Goal: Information Seeking & Learning: Learn about a topic

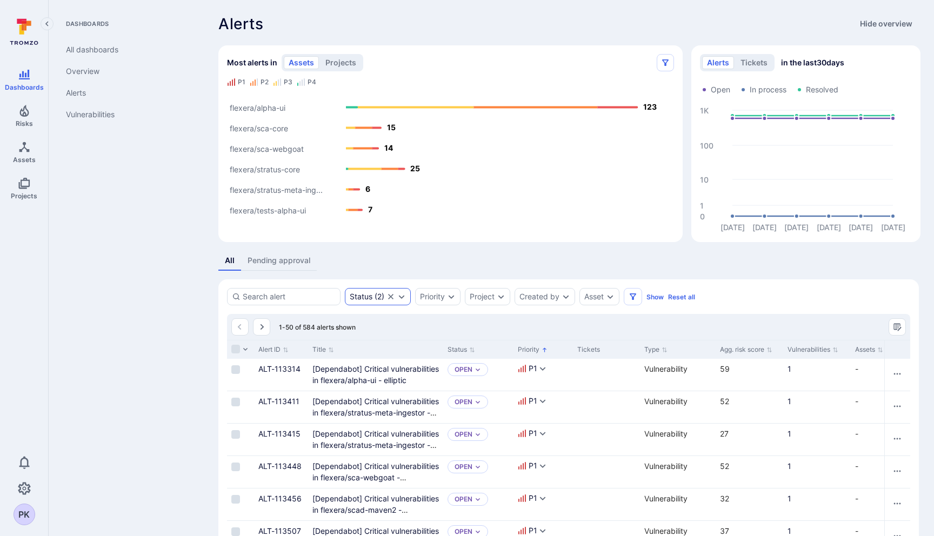
click at [390, 300] on icon "Clear selection" at bounding box center [390, 296] width 9 height 9
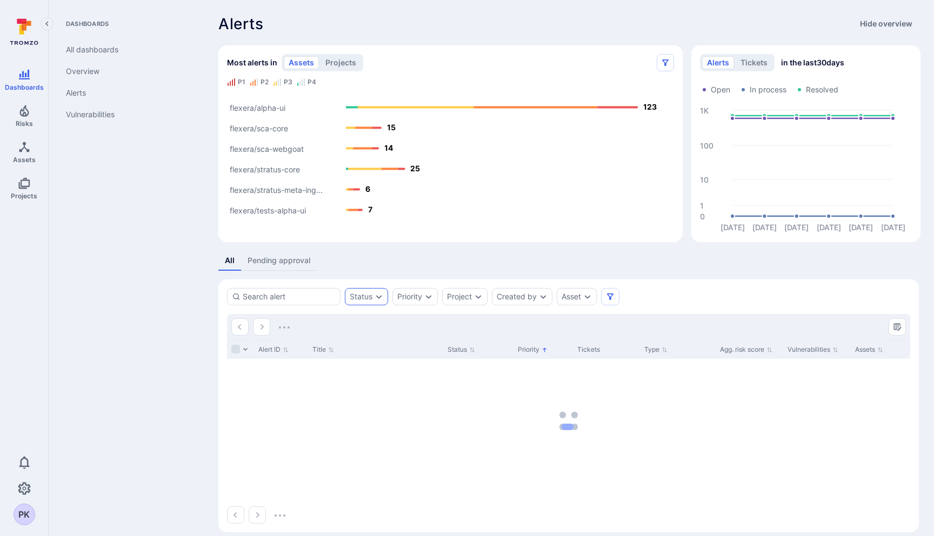
click at [379, 299] on icon "Expand dropdown" at bounding box center [379, 296] width 9 height 9
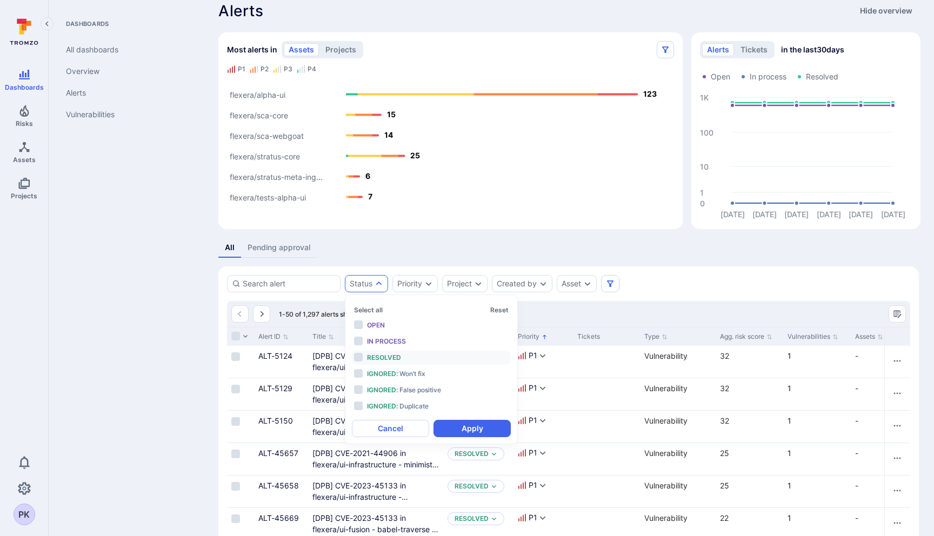
scroll to position [14, 0]
click at [466, 279] on div "Project" at bounding box center [459, 282] width 25 height 9
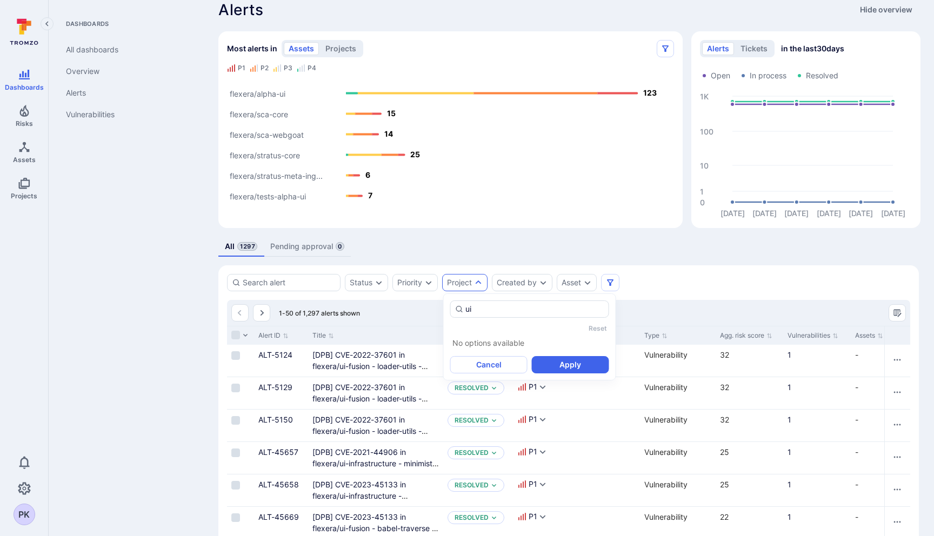
type input "u"
type input "f"
type input "s"
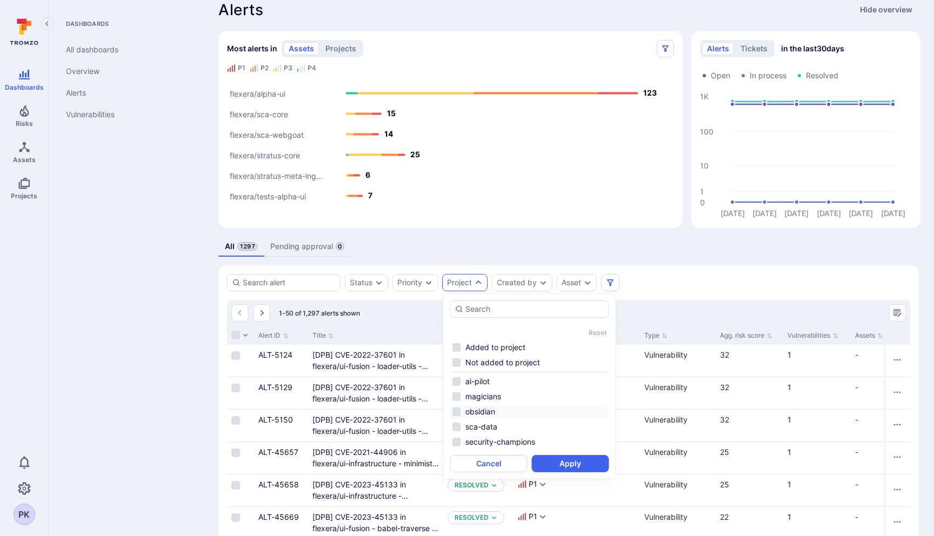
click at [456, 411] on li "obsidian" at bounding box center [529, 411] width 159 height 13
click at [628, 240] on div "All 1297 Pending approval 0" at bounding box center [568, 247] width 700 height 20
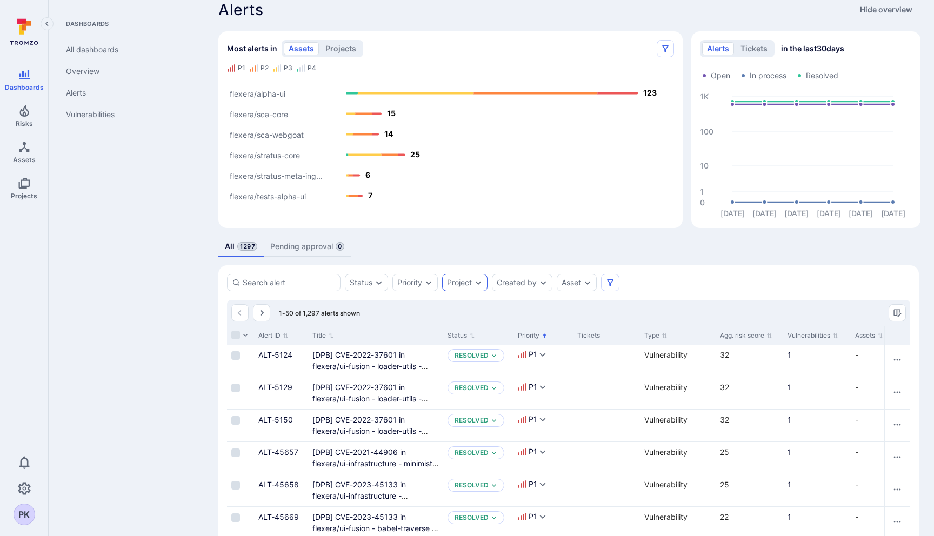
click at [476, 283] on icon "Expand dropdown" at bounding box center [478, 282] width 9 height 9
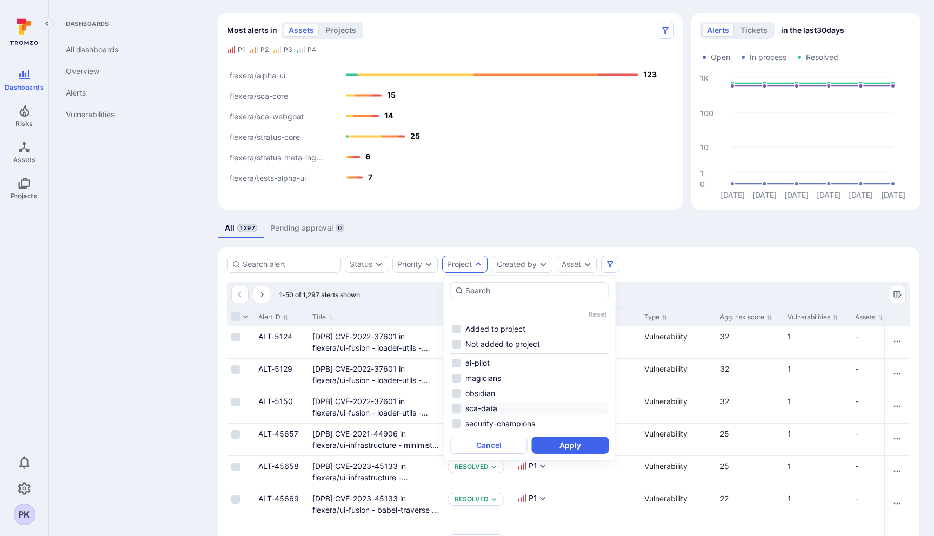
scroll to position [33, 0]
click at [457, 393] on li "obsidian" at bounding box center [529, 392] width 159 height 13
click at [566, 446] on button "Apply" at bounding box center [570, 444] width 77 height 17
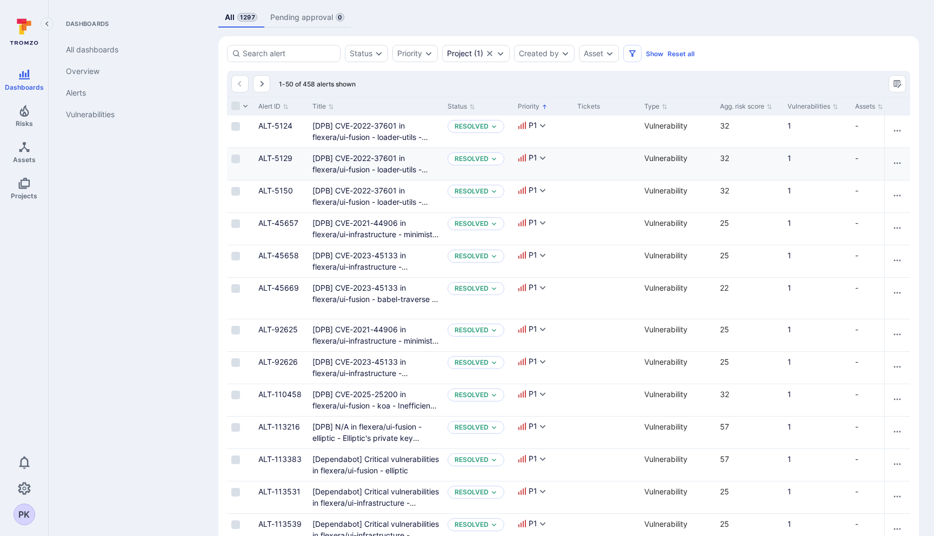
scroll to position [245, 0]
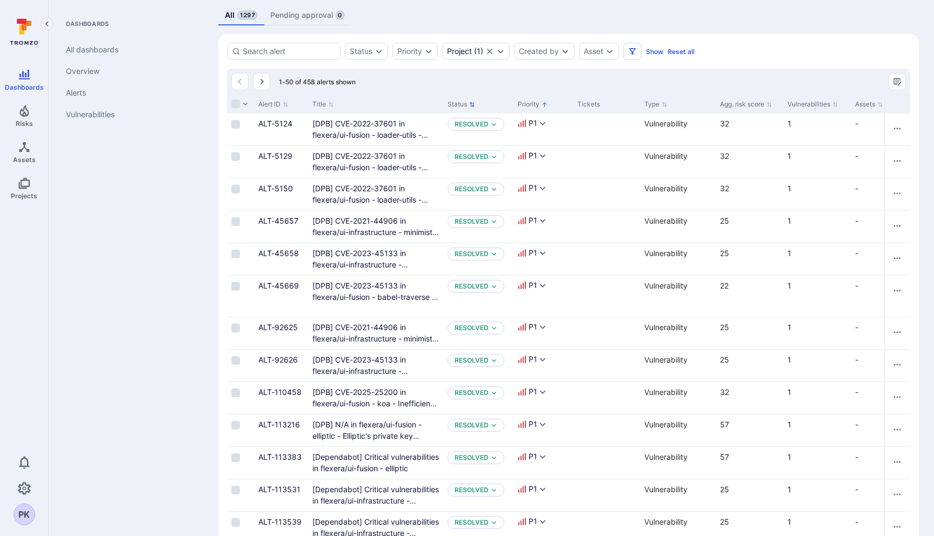
click at [464, 103] on button "Status" at bounding box center [462, 104] width 28 height 9
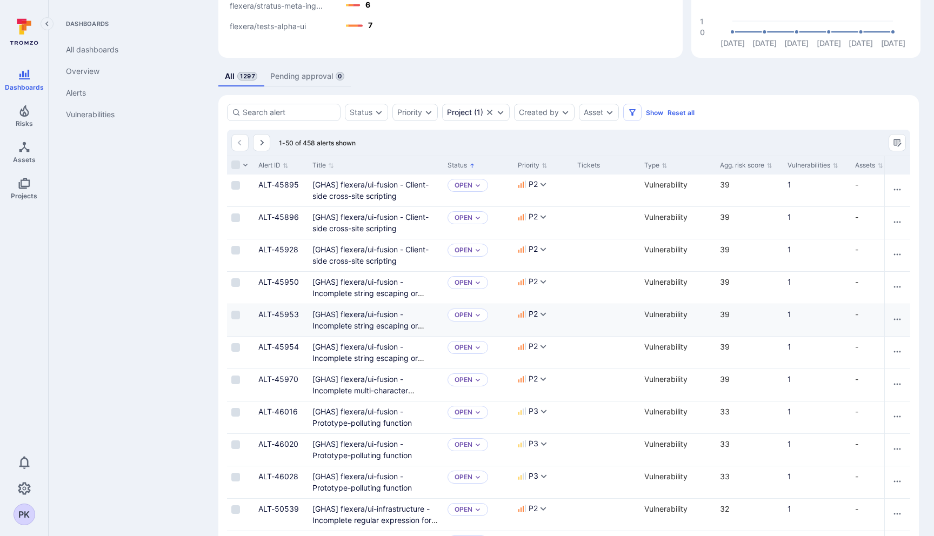
scroll to position [170, 0]
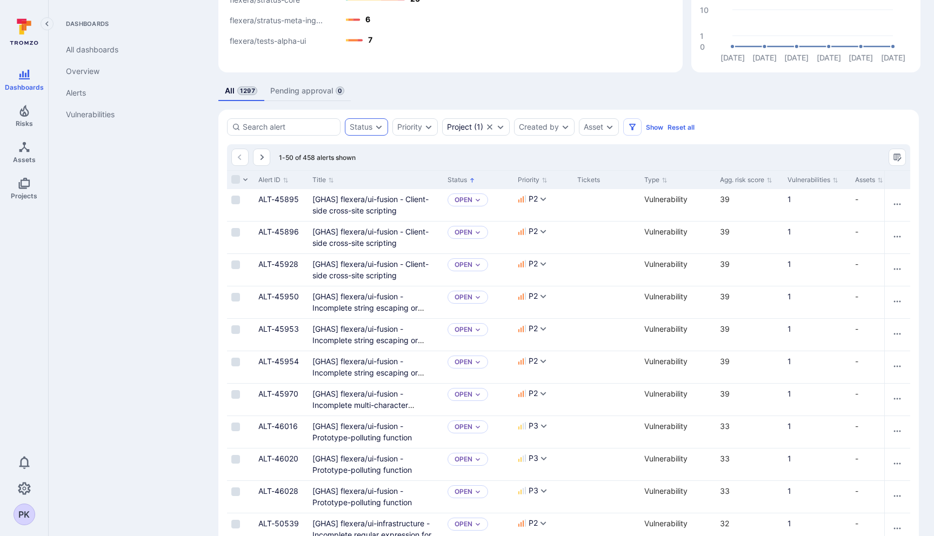
click at [376, 126] on icon "Expand dropdown" at bounding box center [379, 127] width 9 height 9
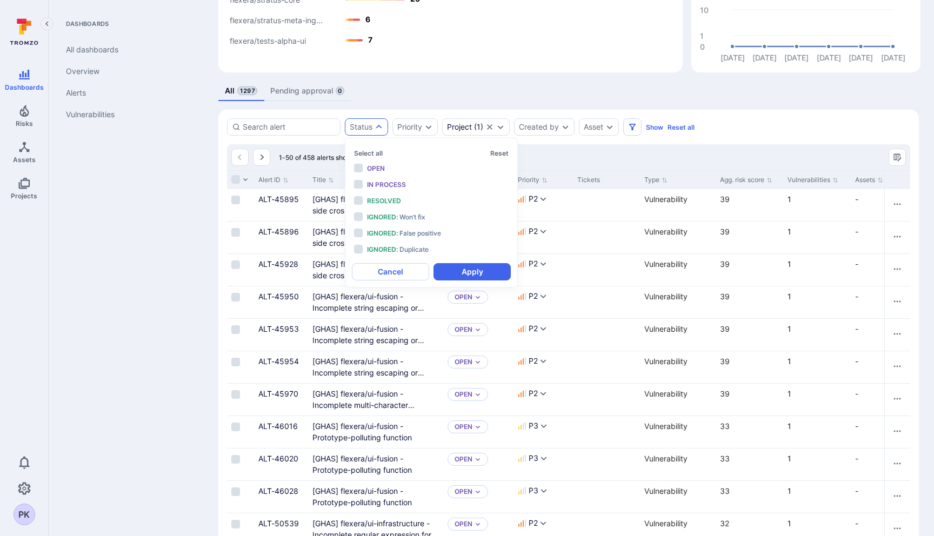
scroll to position [9, 0]
click at [357, 169] on li "Open" at bounding box center [431, 169] width 159 height 14
click at [359, 183] on li "In process" at bounding box center [431, 185] width 159 height 14
click at [478, 269] on button "Apply" at bounding box center [471, 271] width 77 height 17
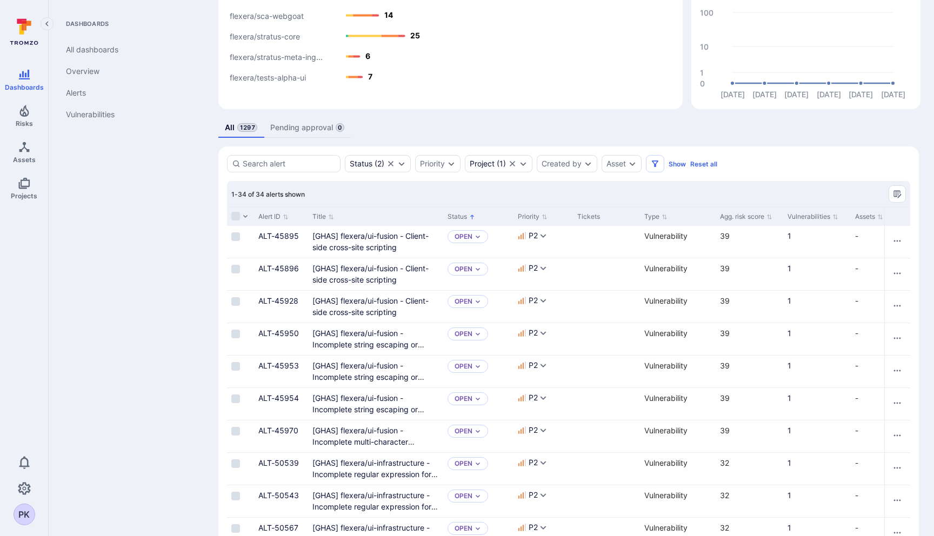
scroll to position [133, 0]
click at [636, 166] on icon "Expand dropdown" at bounding box center [632, 163] width 9 height 9
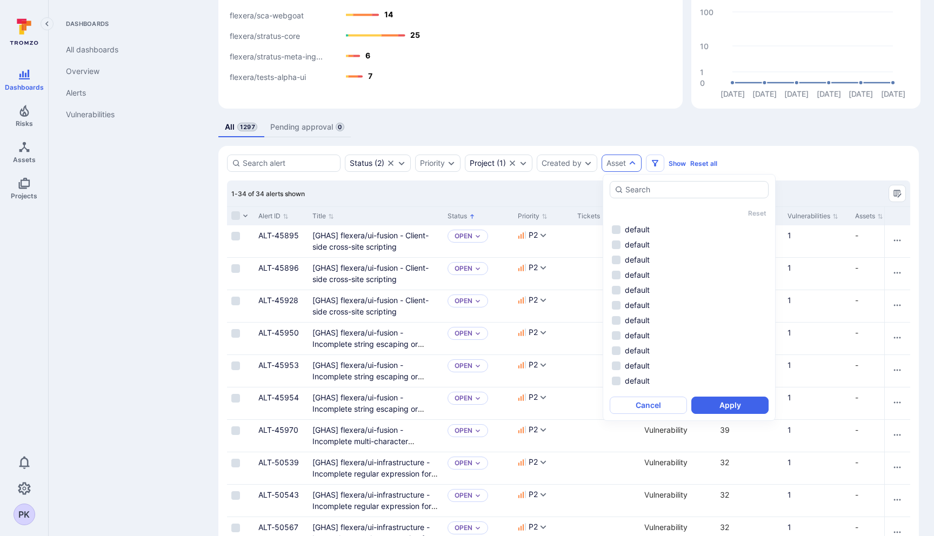
scroll to position [0, 0]
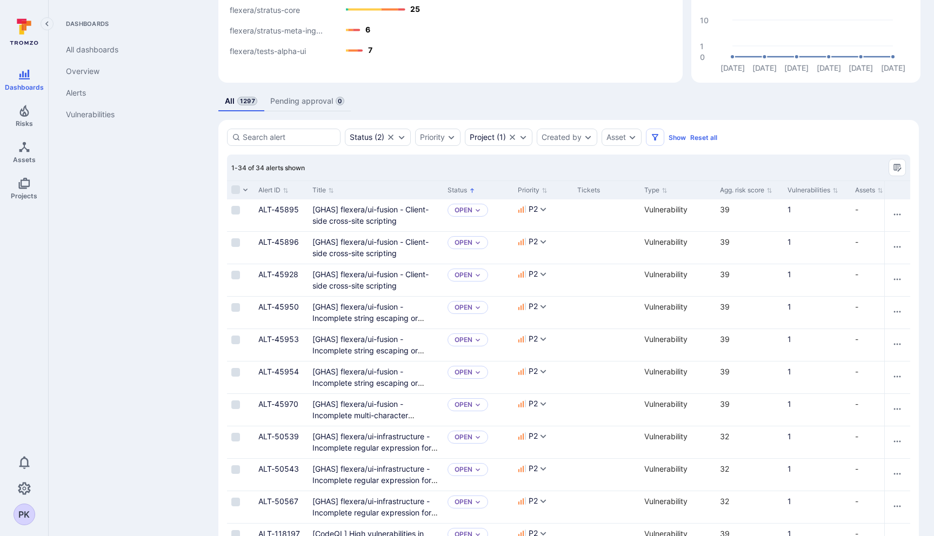
scroll to position [157, 0]
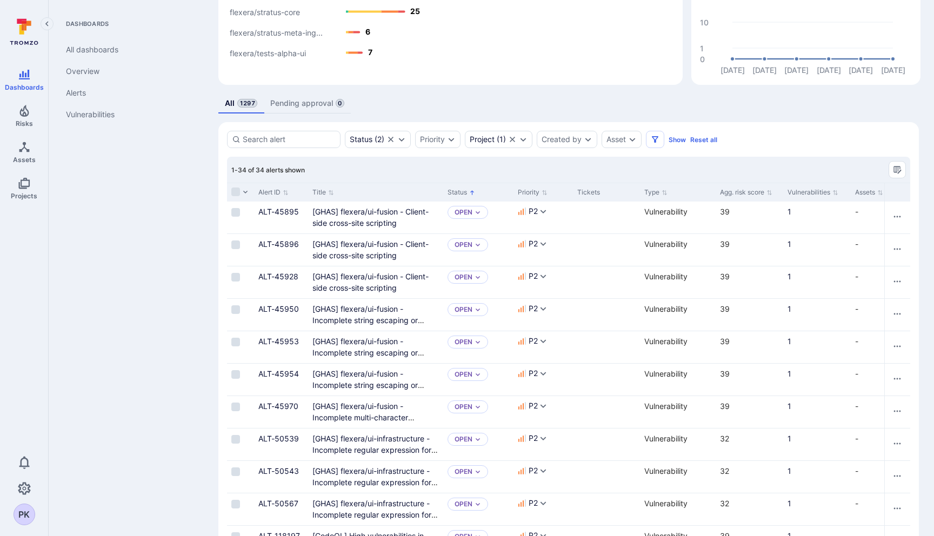
click at [136, 297] on div "Dashboards All dashboards Overview Alerts Vulnerabilities" at bounding box center [127, 268] width 156 height 536
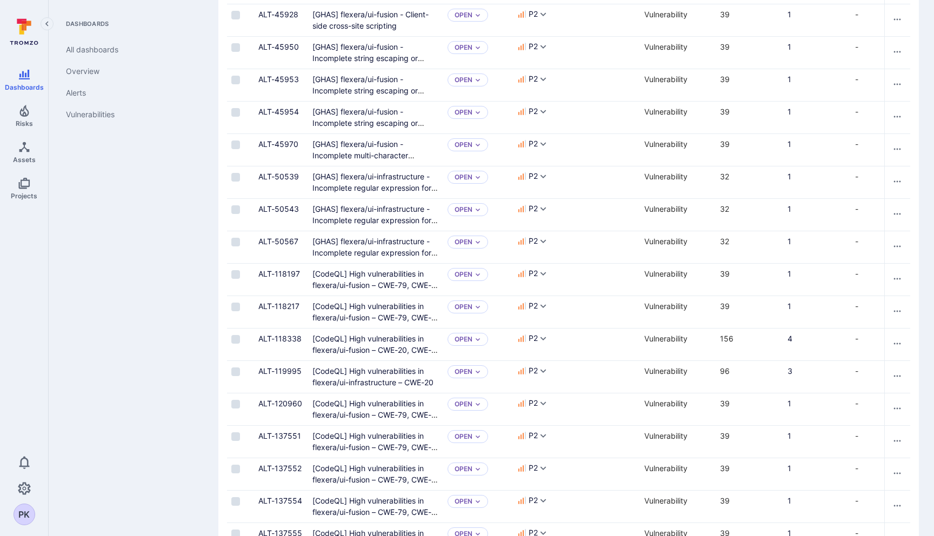
scroll to position [0, 0]
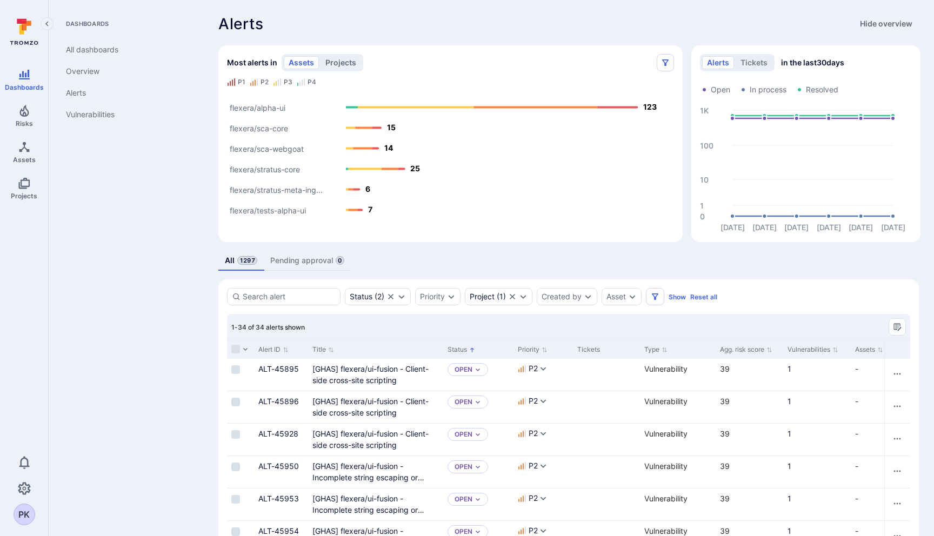
click at [332, 57] on button "projects" at bounding box center [341, 62] width 41 height 13
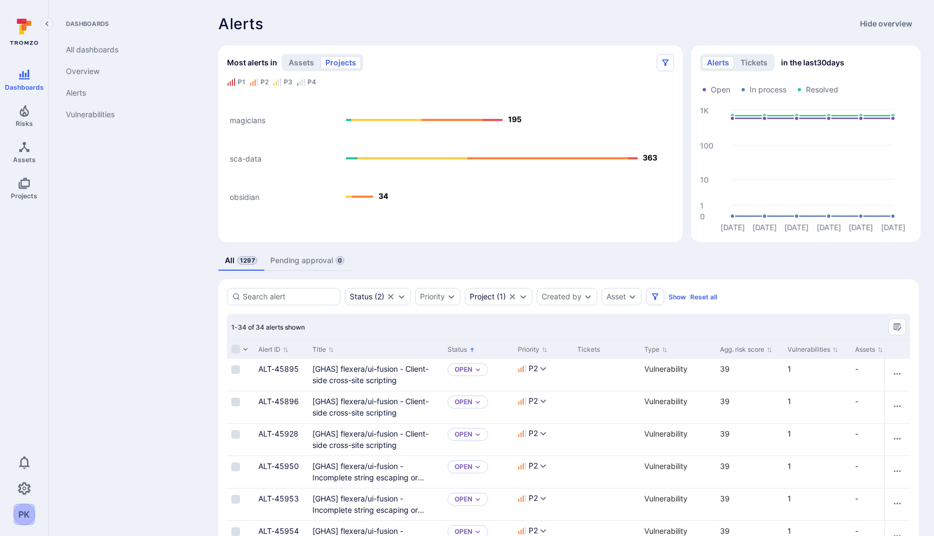
click at [23, 512] on div "PK" at bounding box center [25, 515] width 22 height 22
click at [97, 469] on div at bounding box center [467, 268] width 934 height 536
click at [26, 486] on icon "Settings" at bounding box center [24, 488] width 13 height 13
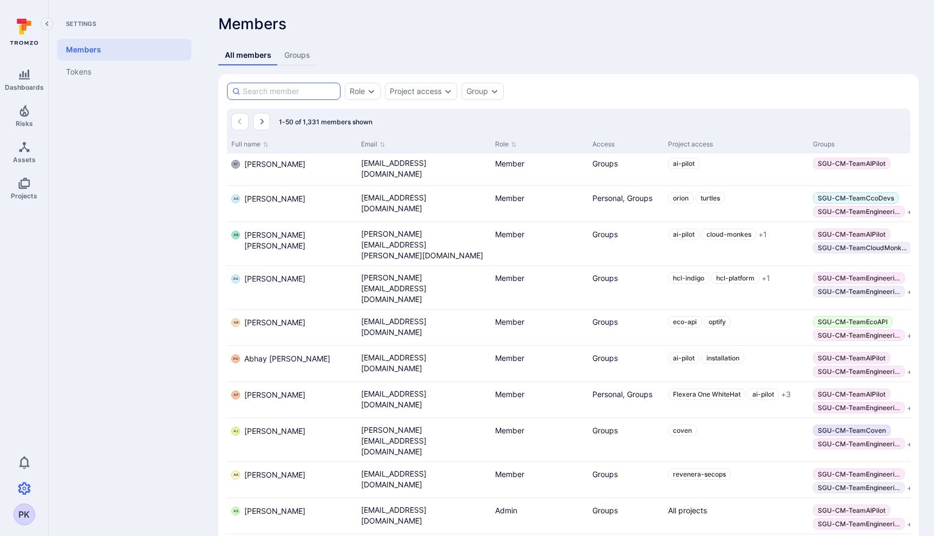
click at [261, 95] on input at bounding box center [289, 91] width 93 height 11
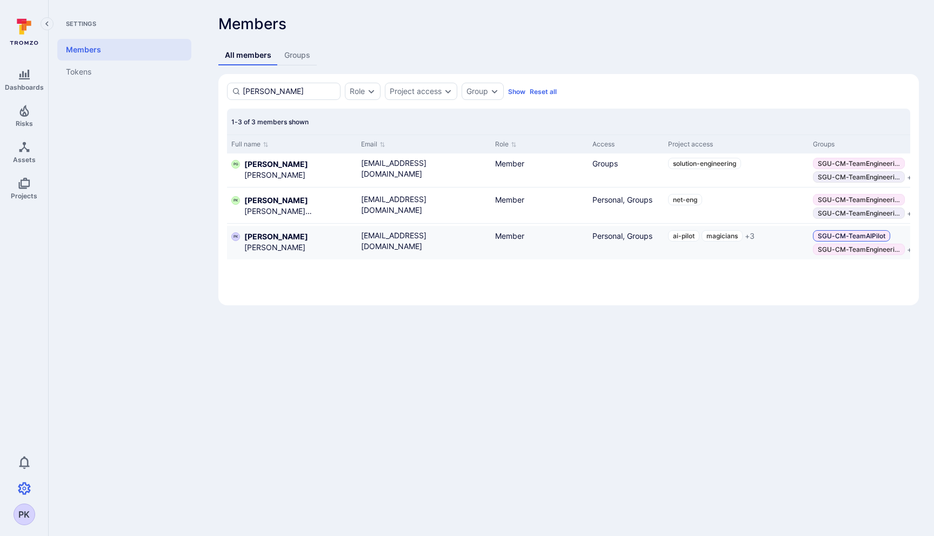
type input "pavan"
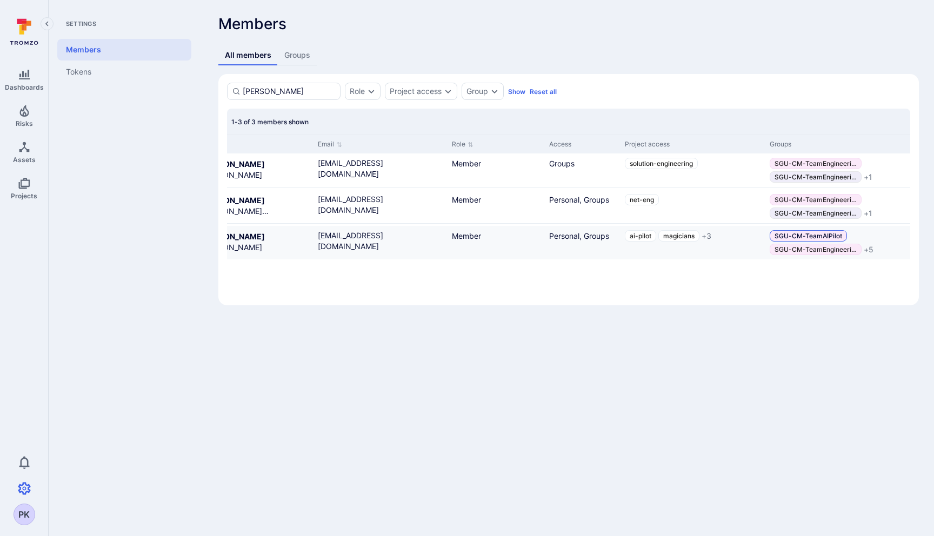
scroll to position [0, 40]
click at [475, 344] on body "Dashboards Risks Assets Projects 0 PK Settings Members Tokens Members All membe…" at bounding box center [467, 268] width 934 height 536
click at [295, 52] on link "Groups" at bounding box center [297, 55] width 39 height 20
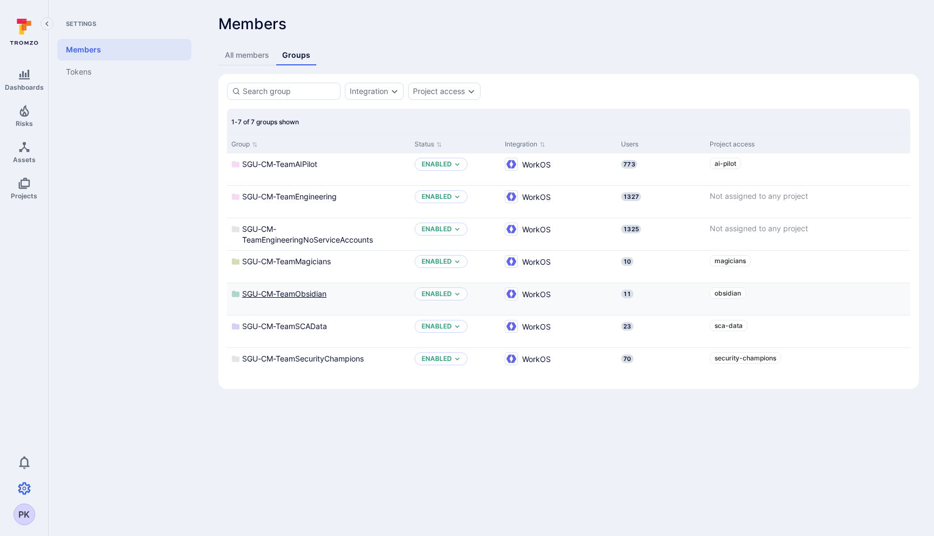
click at [293, 295] on span "SGU-CM-TeamObsidian" at bounding box center [284, 294] width 84 height 11
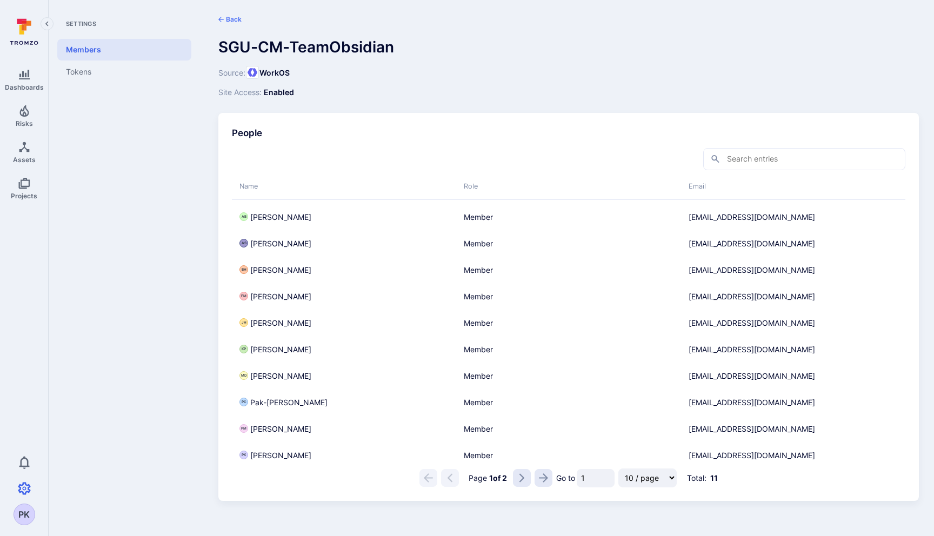
click at [547, 480] on icon "Go to the last page" at bounding box center [543, 477] width 9 height 9
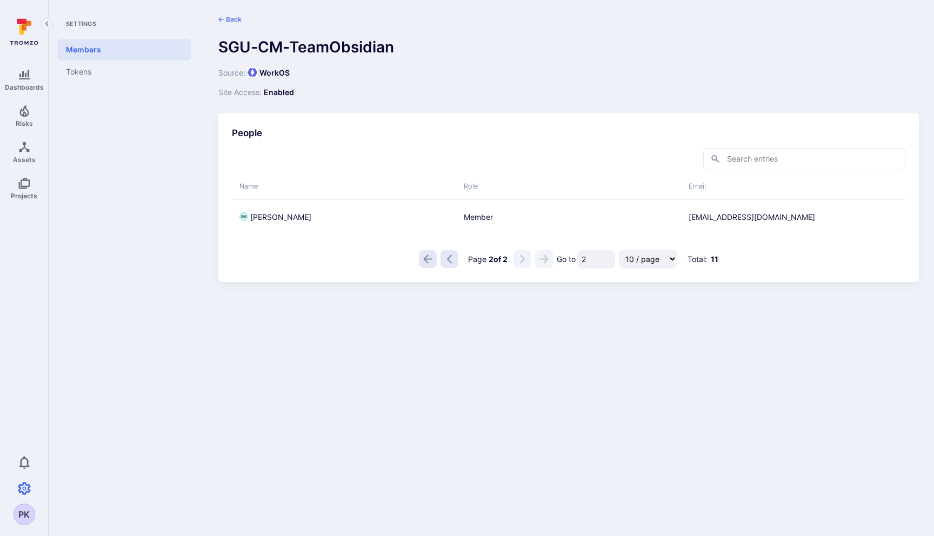
click at [448, 255] on icon "Go to the previous page" at bounding box center [449, 259] width 9 height 9
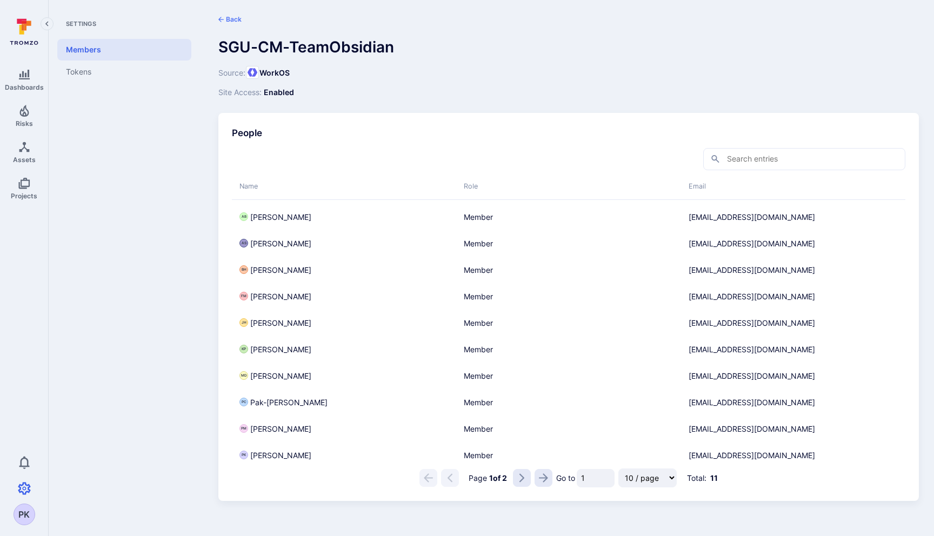
click at [235, 16] on button "Back" at bounding box center [229, 19] width 23 height 9
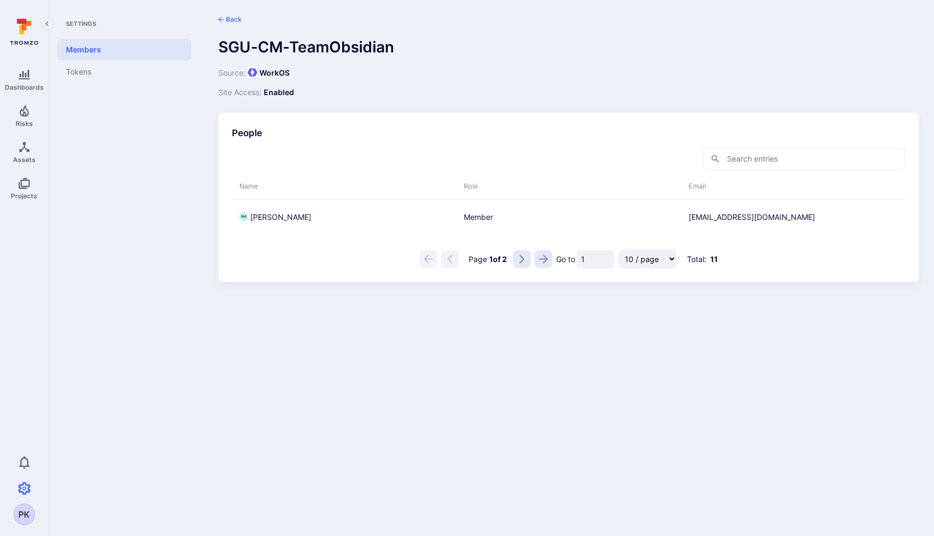
click at [233, 17] on button "Back" at bounding box center [229, 19] width 23 height 9
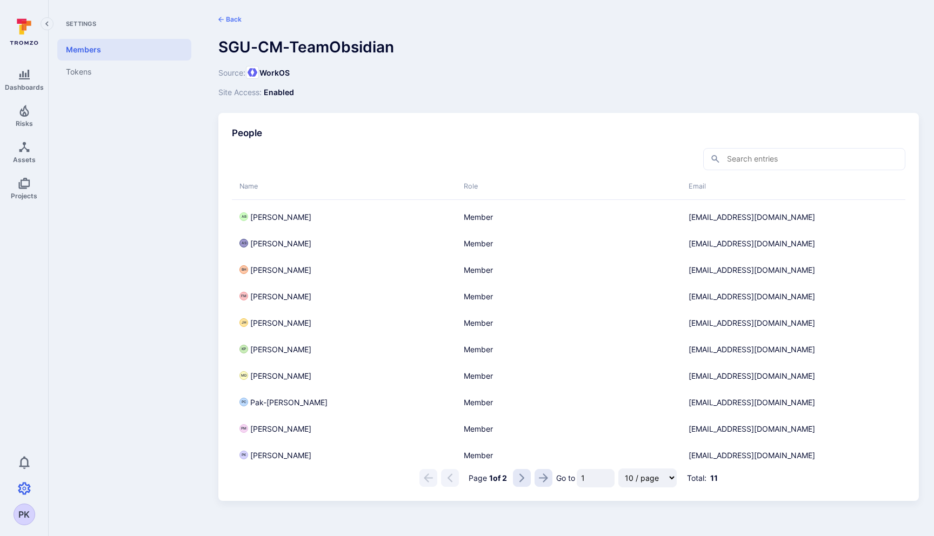
click at [233, 17] on button "Back" at bounding box center [229, 19] width 23 height 9
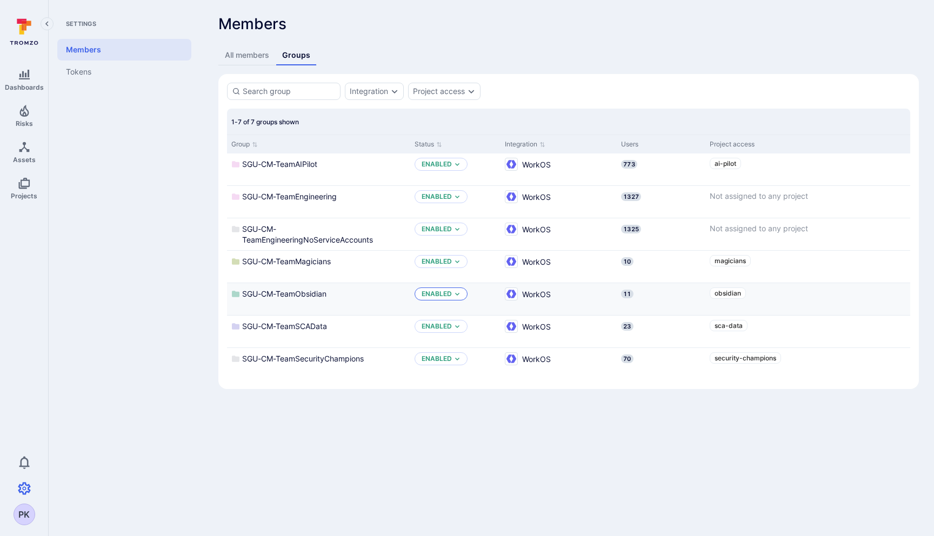
click at [455, 295] on icon "Expand dropdown" at bounding box center [457, 294] width 6 height 6
click at [450, 428] on body "Dashboards Risks Assets Projects 0 PK Settings Members Tokens Members All membe…" at bounding box center [467, 268] width 934 height 536
click at [724, 292] on span "obsidian" at bounding box center [728, 293] width 26 height 8
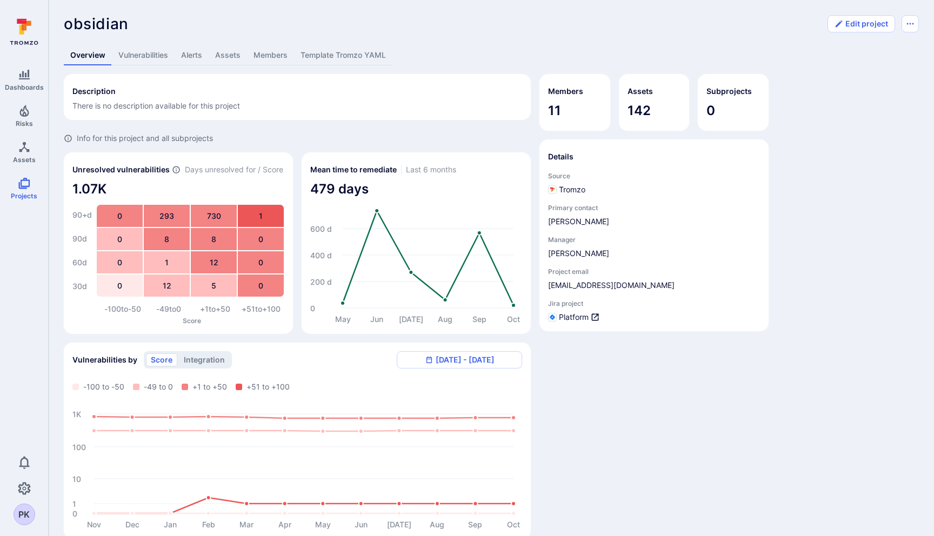
click at [118, 104] on span "There is no description available for this project" at bounding box center [156, 105] width 168 height 9
click at [143, 55] on link "Vulnerabilities" at bounding box center [143, 55] width 63 height 20
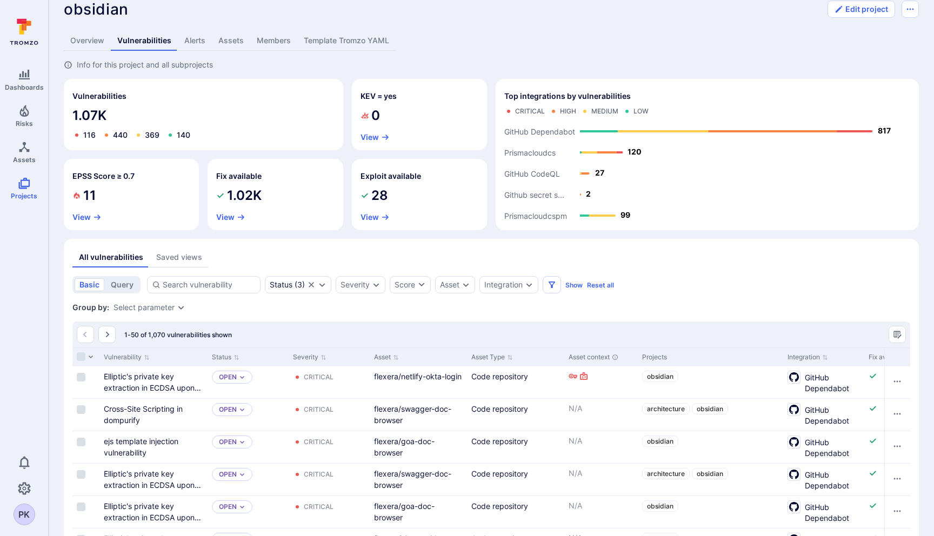
scroll to position [3, 0]
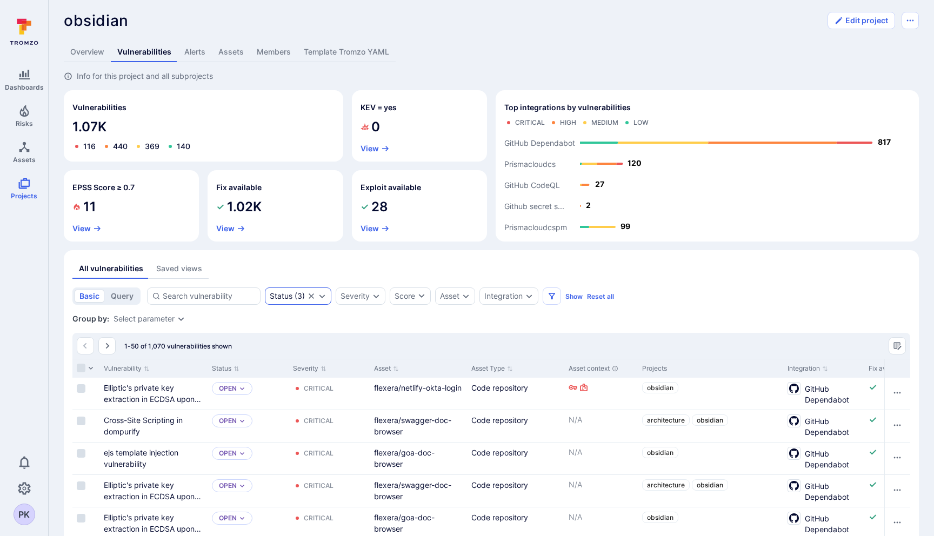
click at [323, 295] on icon "Expand dropdown" at bounding box center [322, 296] width 9 height 9
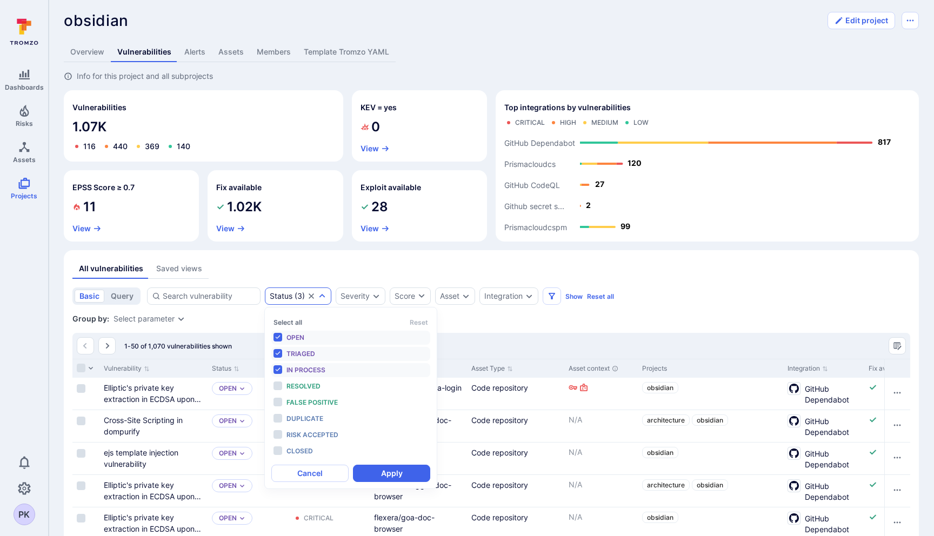
scroll to position [15, 0]
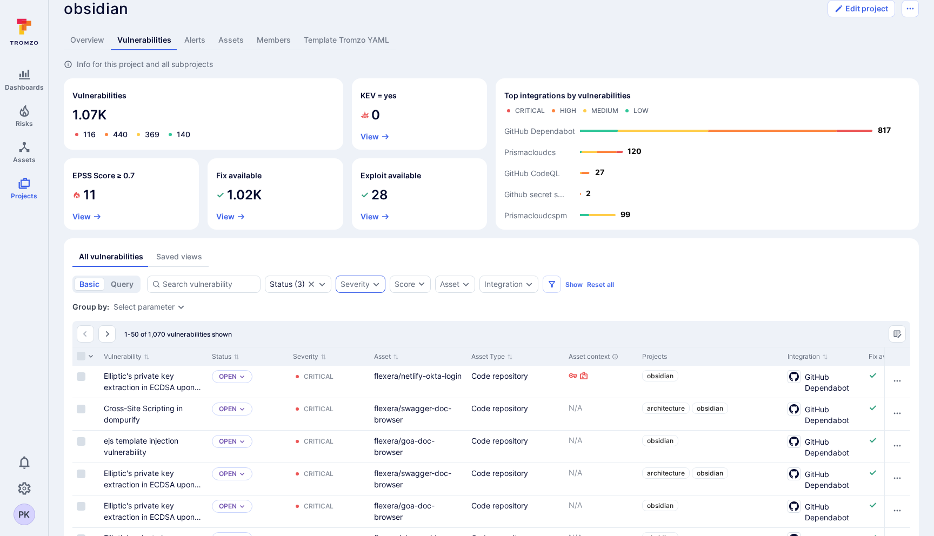
click at [370, 283] on div "Severity" at bounding box center [361, 284] width 50 height 17
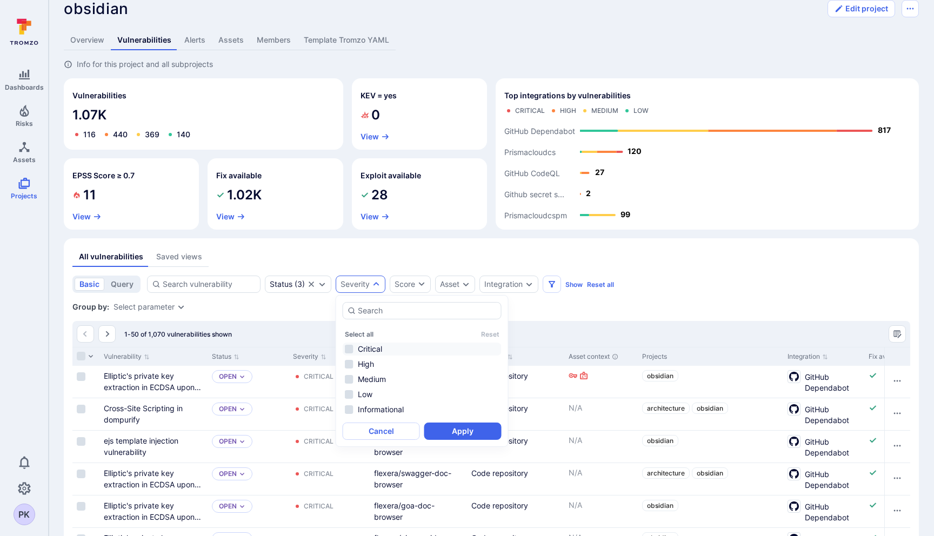
scroll to position [33, 0]
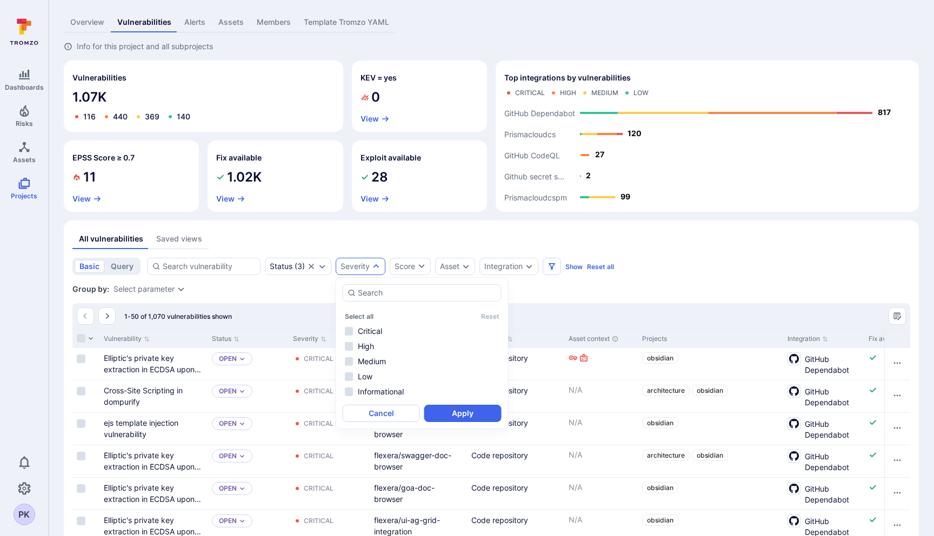
click at [666, 264] on div "basic query Status ( 3 ) Severity Score Asset Integration Show Reset all" at bounding box center [491, 266] width 838 height 17
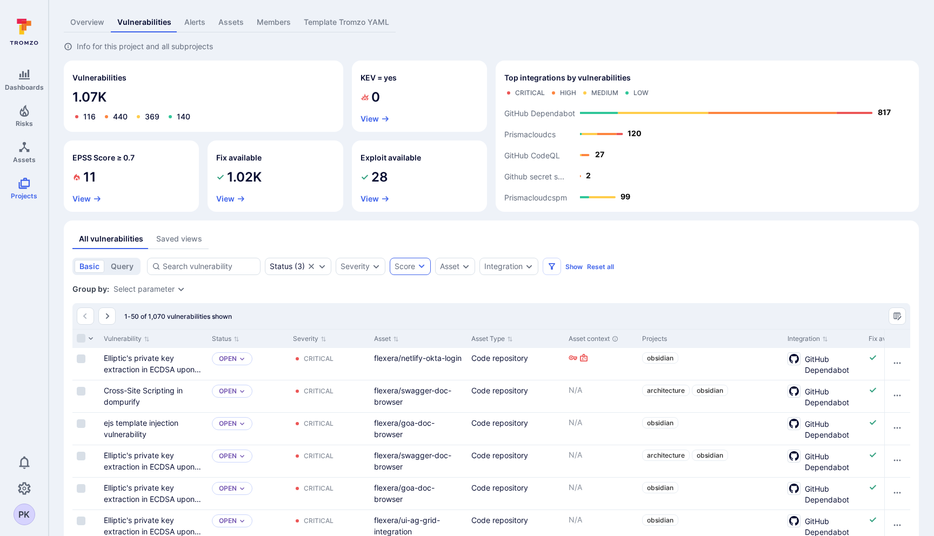
click at [412, 271] on div "Score" at bounding box center [405, 266] width 21 height 11
click at [620, 300] on div at bounding box center [467, 268] width 934 height 536
click at [462, 270] on div "Asset" at bounding box center [455, 266] width 40 height 17
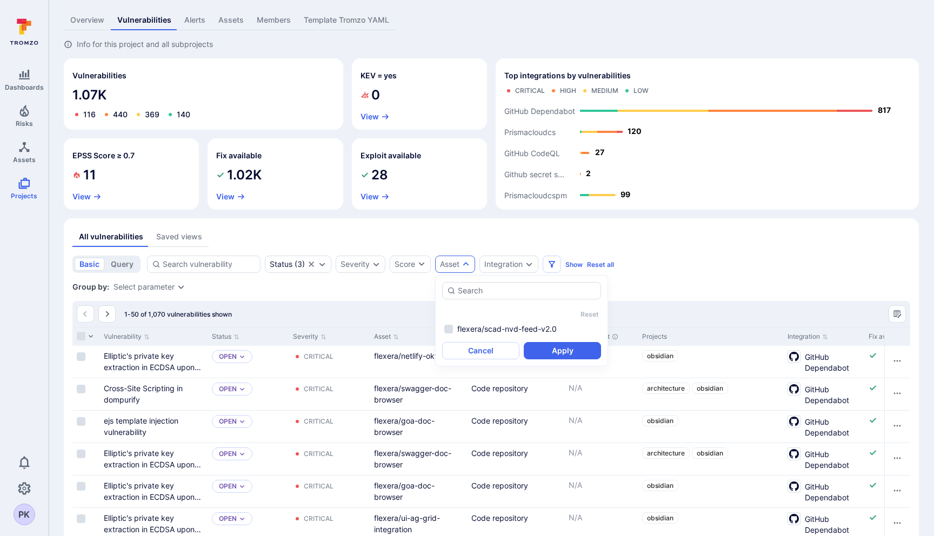
scroll to position [46, 0]
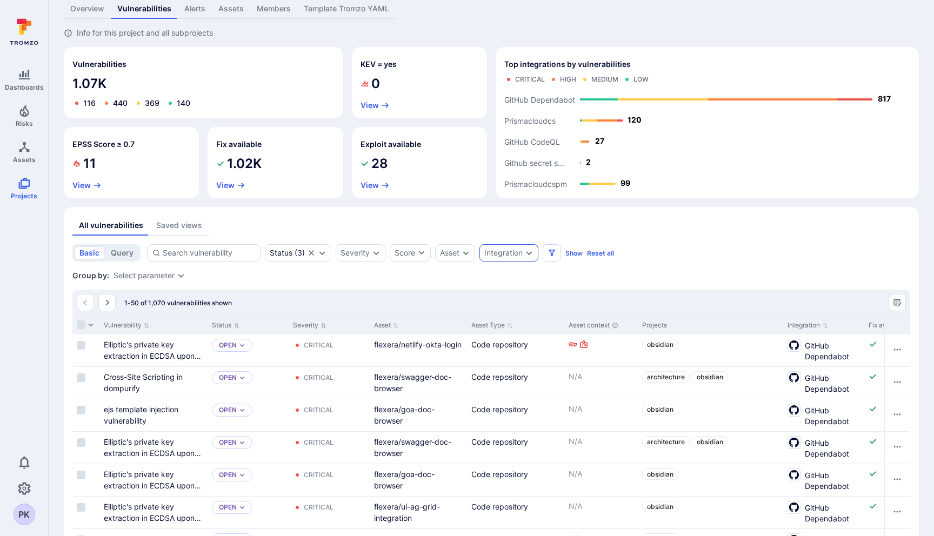
click at [533, 251] on icon "Expand dropdown" at bounding box center [529, 253] width 9 height 9
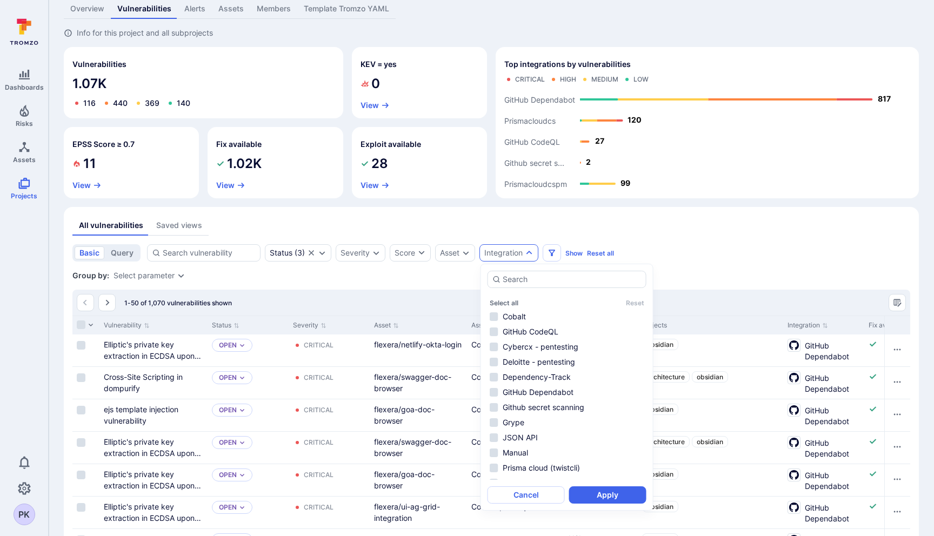
scroll to position [0, 0]
click at [702, 258] on div "basic query Status ( 3 ) Severity Score Asset Integration Show Reset all" at bounding box center [491, 252] width 838 height 17
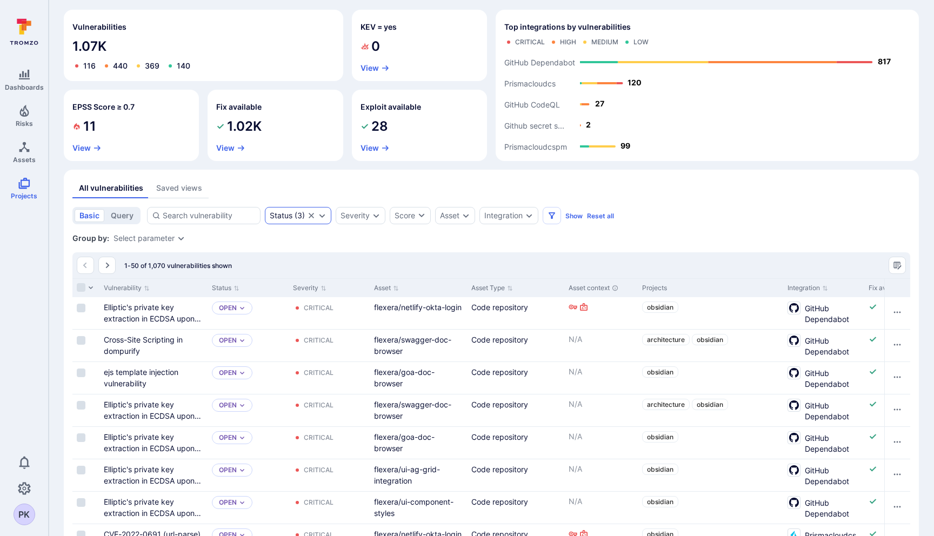
click at [319, 213] on icon "Expand dropdown" at bounding box center [322, 215] width 9 height 9
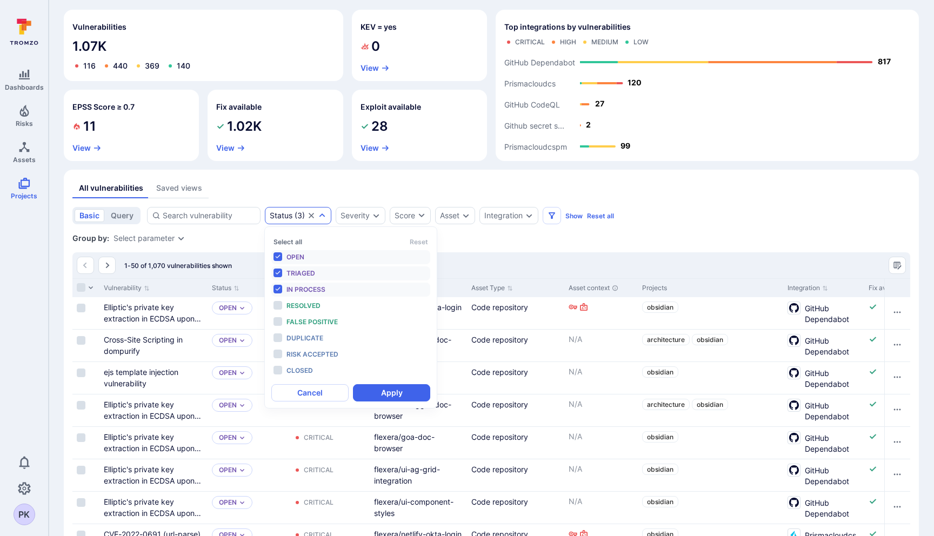
scroll to position [9, 0]
click at [523, 236] on div "Group by: Select parameter" at bounding box center [491, 238] width 838 height 11
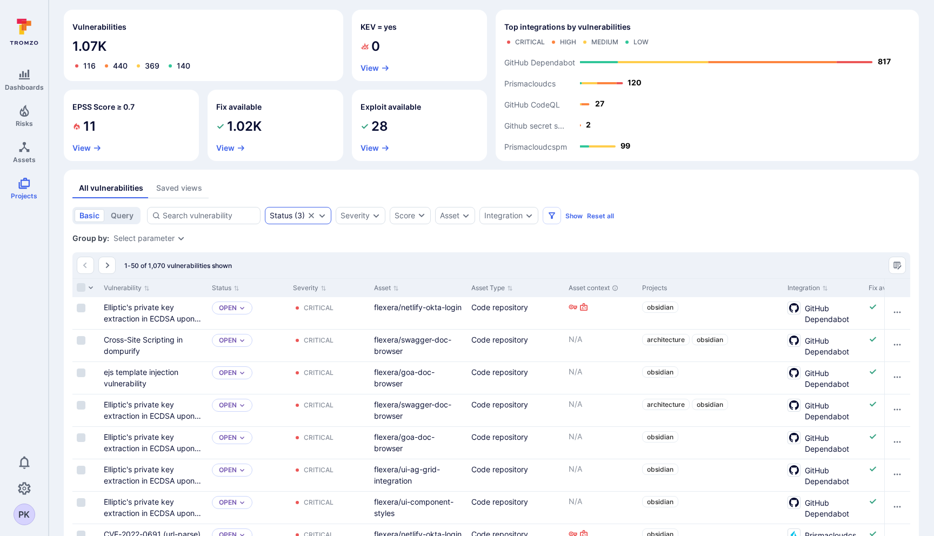
click at [327, 219] on div "Status ( 3 )" at bounding box center [298, 215] width 66 height 17
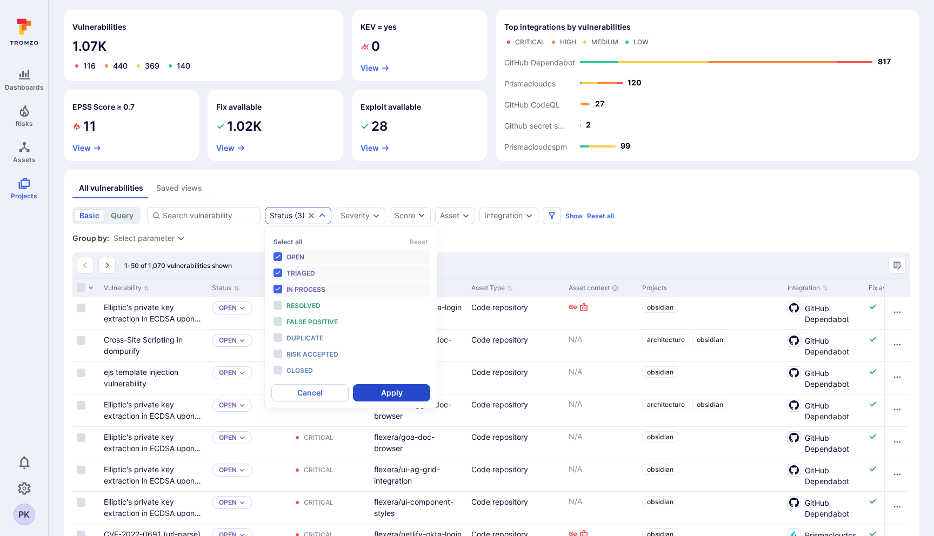
click at [395, 391] on button "Apply" at bounding box center [391, 392] width 77 height 17
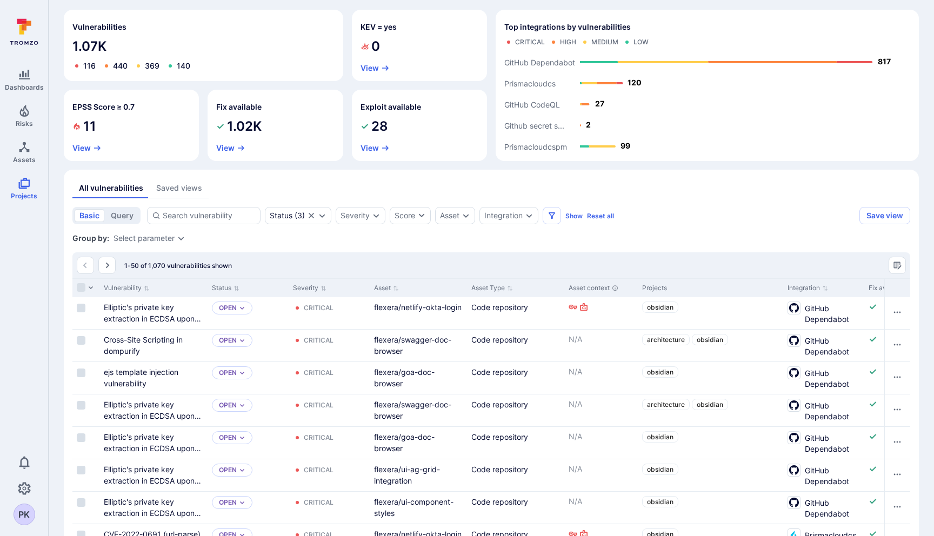
click at [663, 233] on div "Group by: Select parameter" at bounding box center [491, 238] width 838 height 11
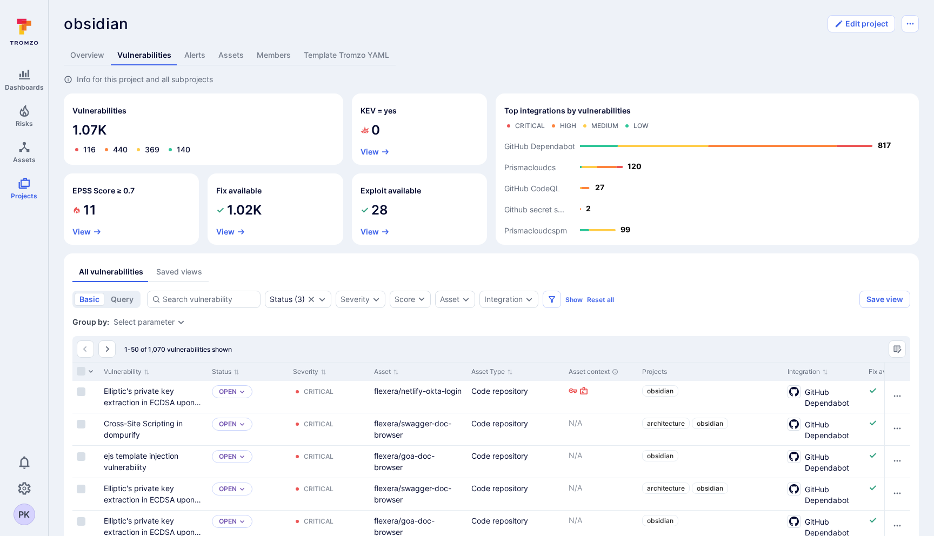
click at [178, 274] on div "Saved views" at bounding box center [179, 271] width 46 height 11
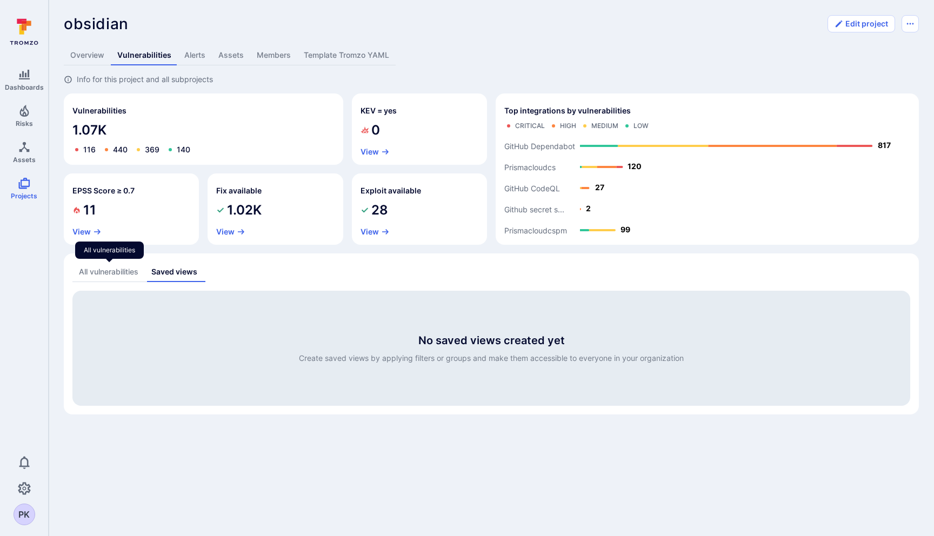
click at [95, 270] on div "All vulnerabilities" at bounding box center [108, 271] width 59 height 11
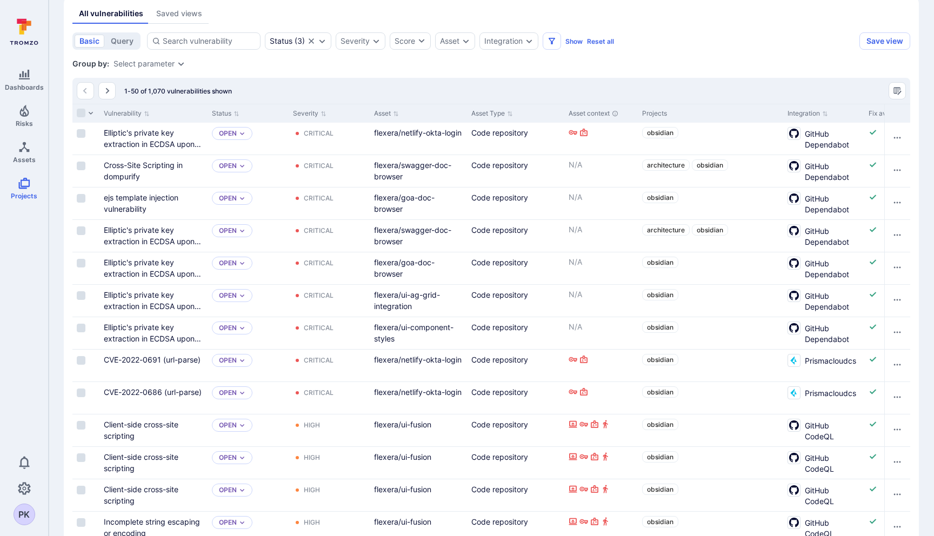
scroll to position [261, 0]
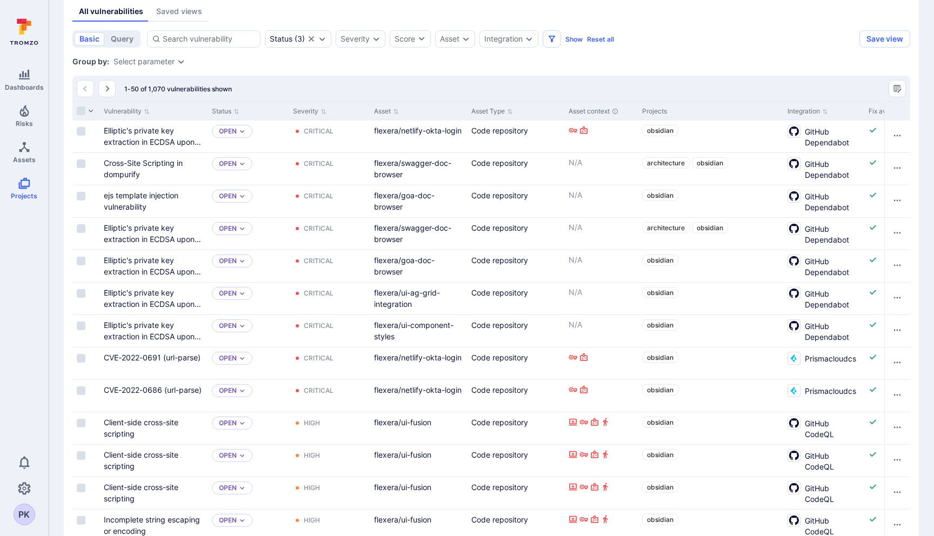
click at [426, 66] on div "Group by: Select parameter" at bounding box center [491, 61] width 838 height 11
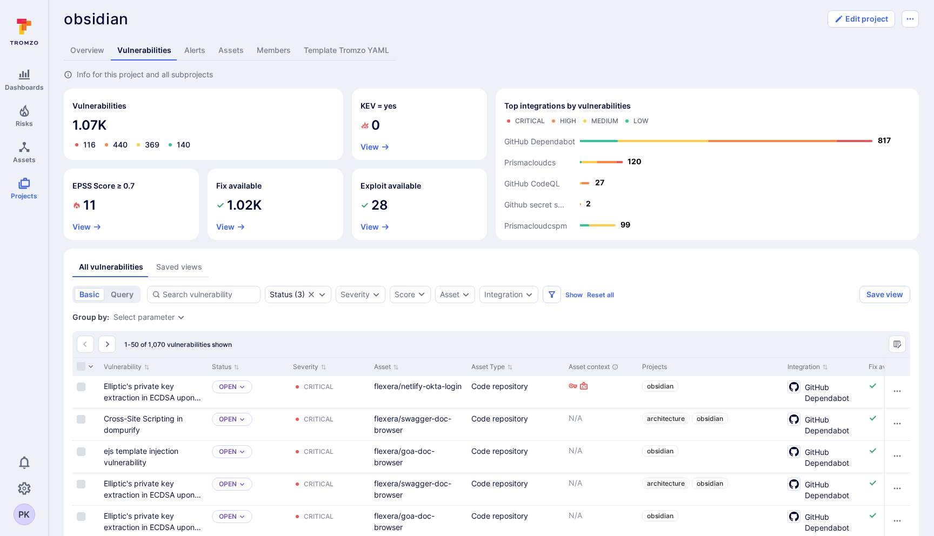
scroll to position [0, 0]
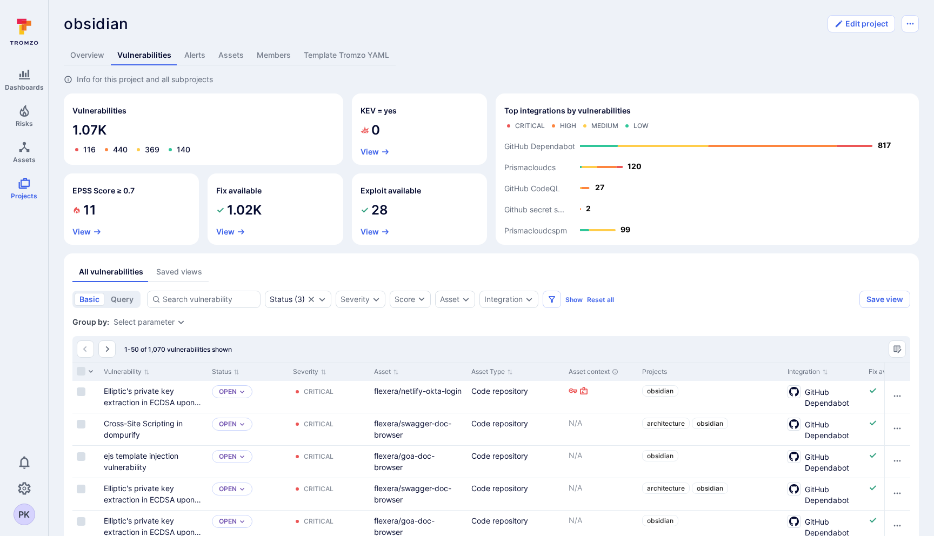
click at [331, 57] on link "Template Tromzo YAML" at bounding box center [346, 55] width 98 height 20
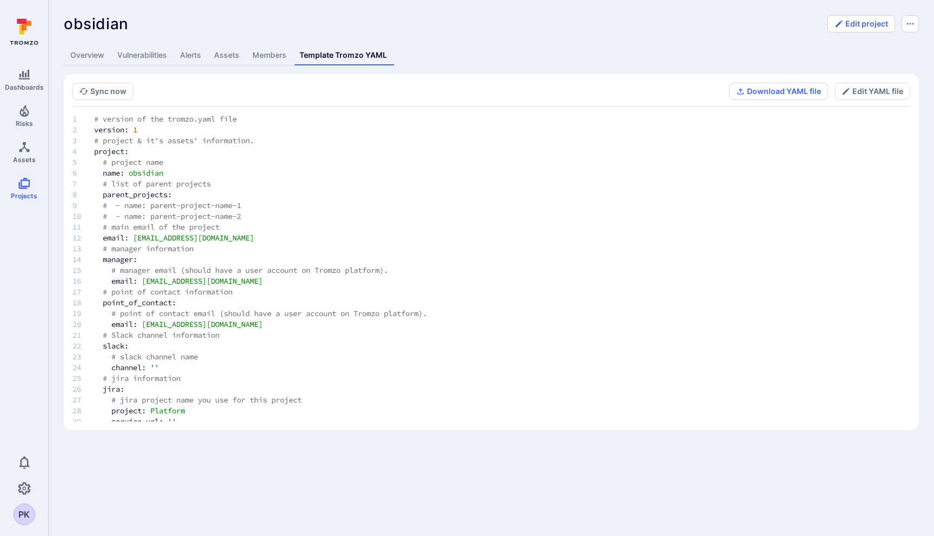
click at [265, 55] on link "Members" at bounding box center [269, 55] width 47 height 20
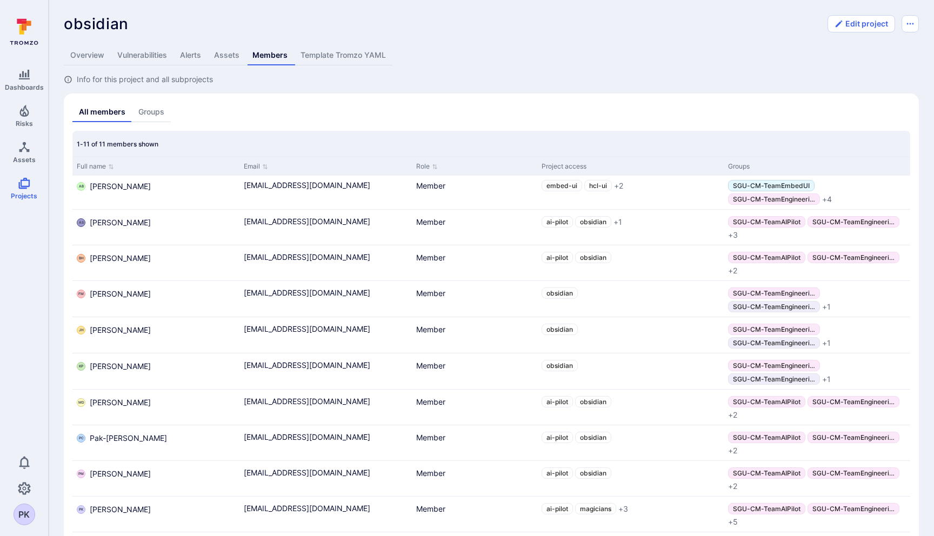
click at [225, 56] on link "Assets" at bounding box center [227, 55] width 38 height 20
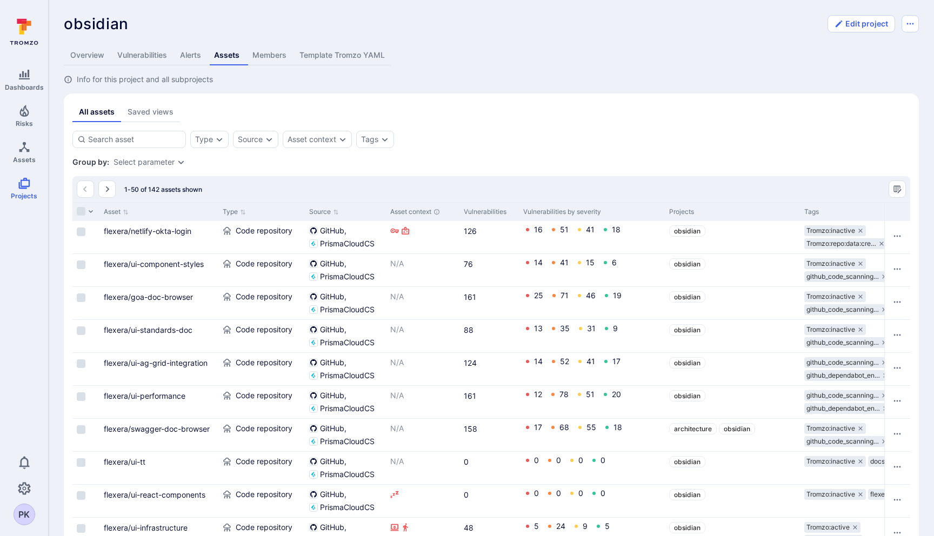
click at [190, 54] on link "Alerts" at bounding box center [190, 55] width 34 height 20
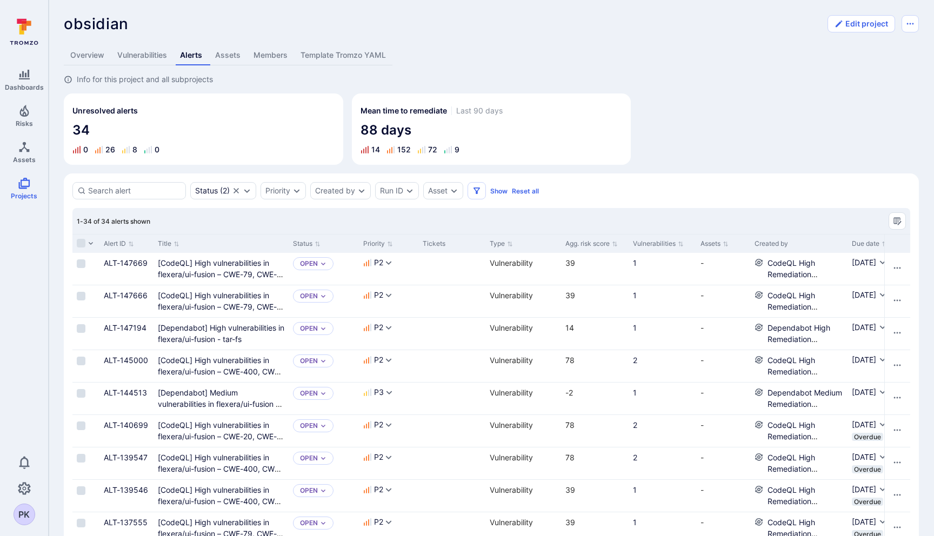
click at [138, 57] on link "Vulnerabilities" at bounding box center [142, 55] width 63 height 20
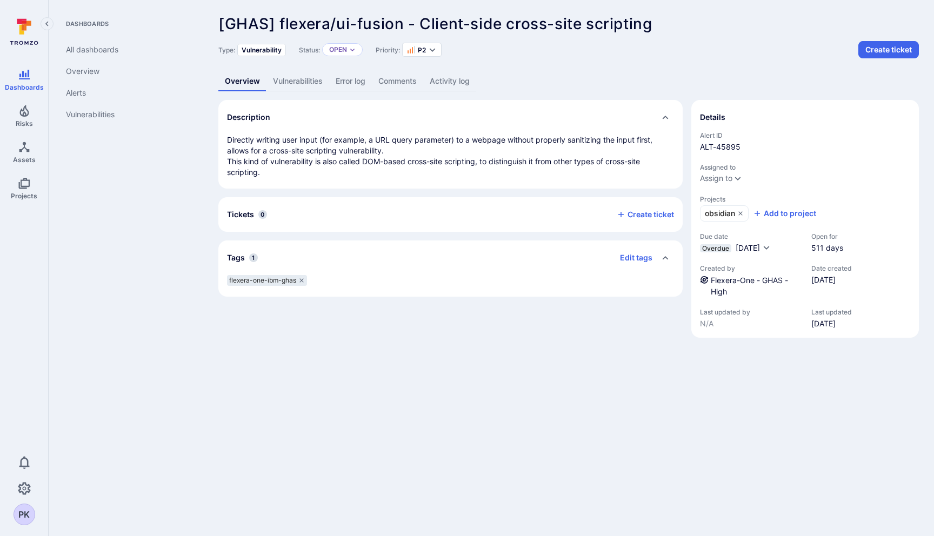
click at [303, 78] on link "Vulnerabilities" at bounding box center [297, 81] width 63 height 20
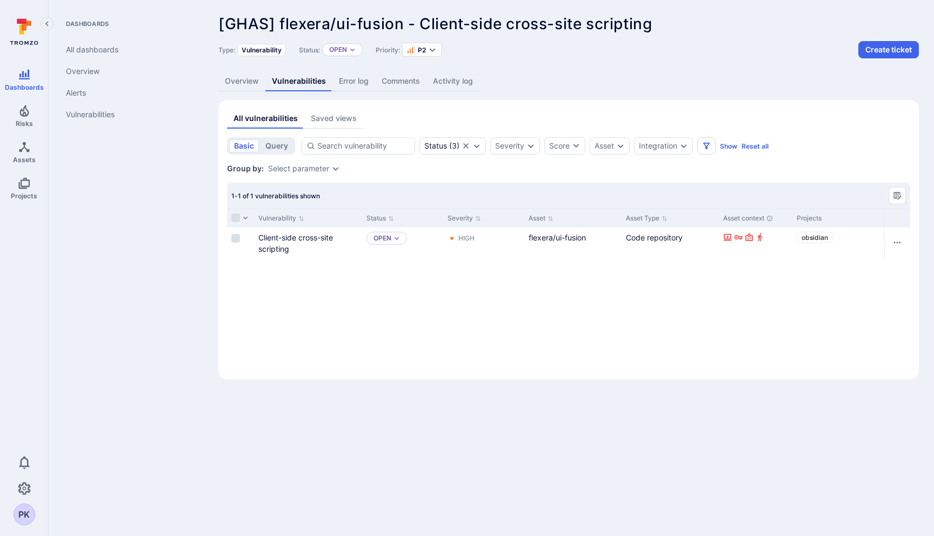
click at [247, 24] on span "[GHAS] flexera/ui-fusion - Client-side cross-site scripting" at bounding box center [434, 24] width 433 height 18
click at [241, 26] on span "[GHAS] flexera/ui-fusion - Client-side cross-site scripting" at bounding box center [434, 24] width 433 height 18
copy span "GHAS"
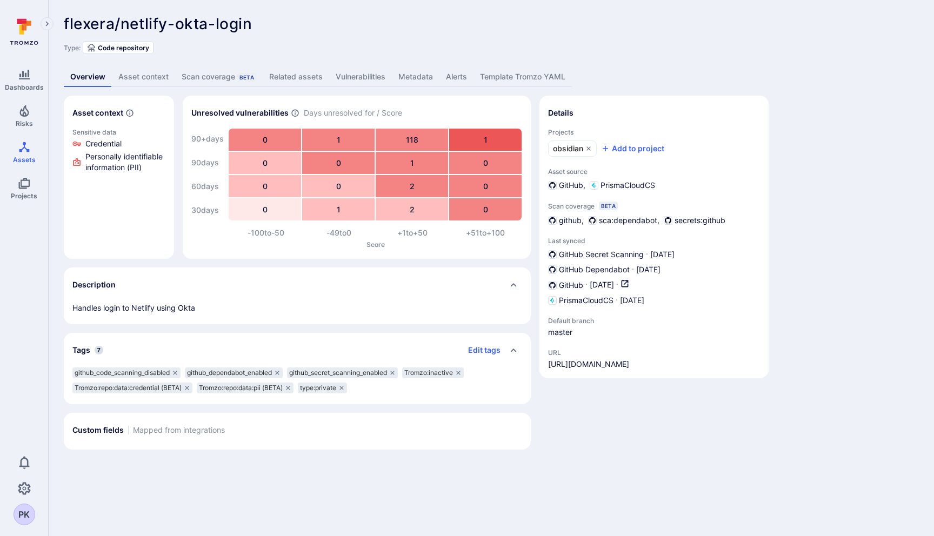
click at [813, 177] on div "Asset context Sensitive data Credential Personally identifiable information (PI…" at bounding box center [491, 273] width 855 height 354
click at [823, 170] on div "Asset context Sensitive data Credential Personally identifiable information (PI…" at bounding box center [491, 273] width 855 height 354
